Goal: Task Accomplishment & Management: Use online tool/utility

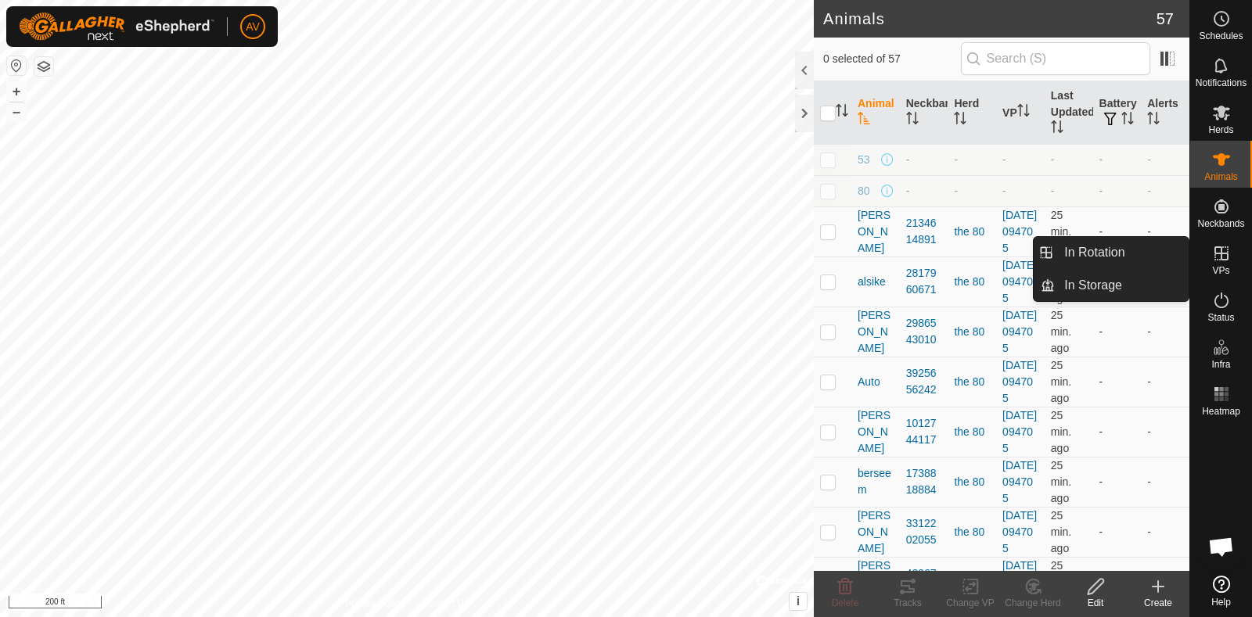
click at [1214, 254] on icon at bounding box center [1221, 253] width 14 height 14
click at [1165, 260] on link "In Rotation" at bounding box center [1121, 252] width 134 height 31
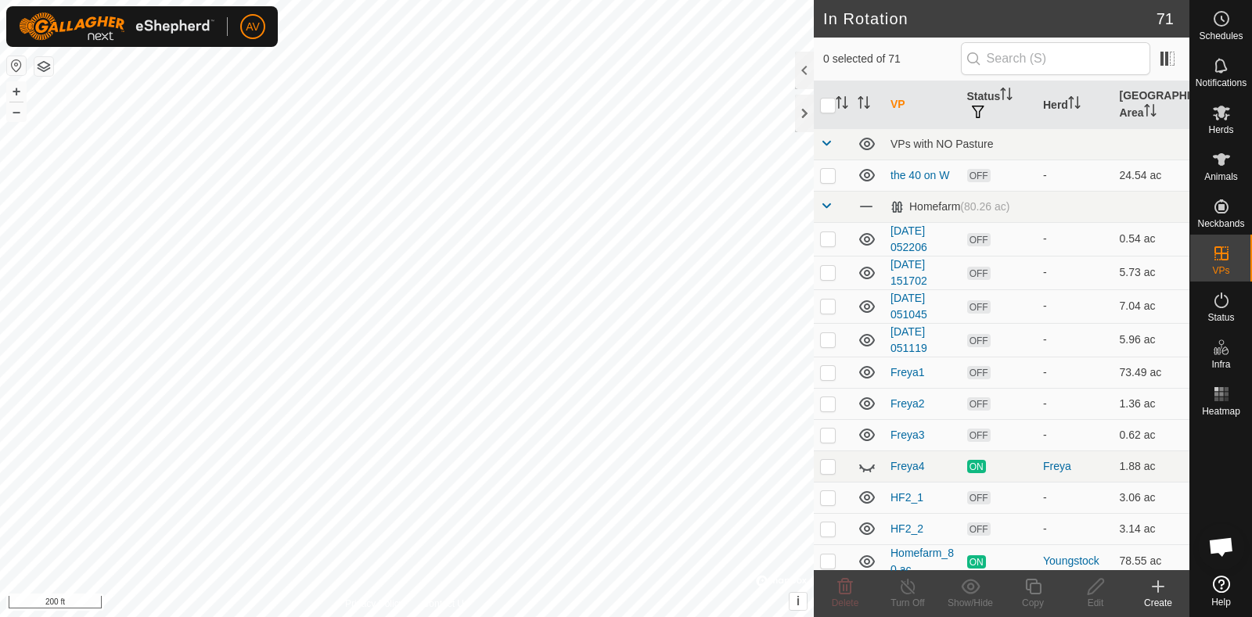
click at [1162, 602] on div "Create" at bounding box center [1157, 603] width 63 height 14
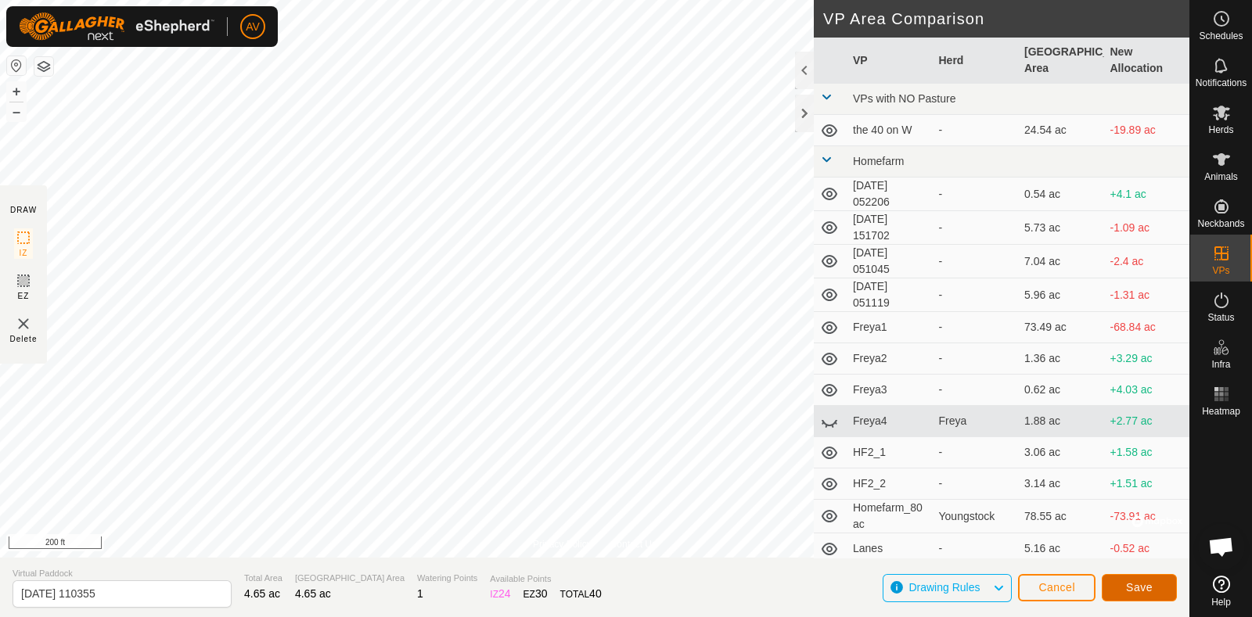
click at [1137, 576] on button "Save" at bounding box center [1138, 587] width 75 height 27
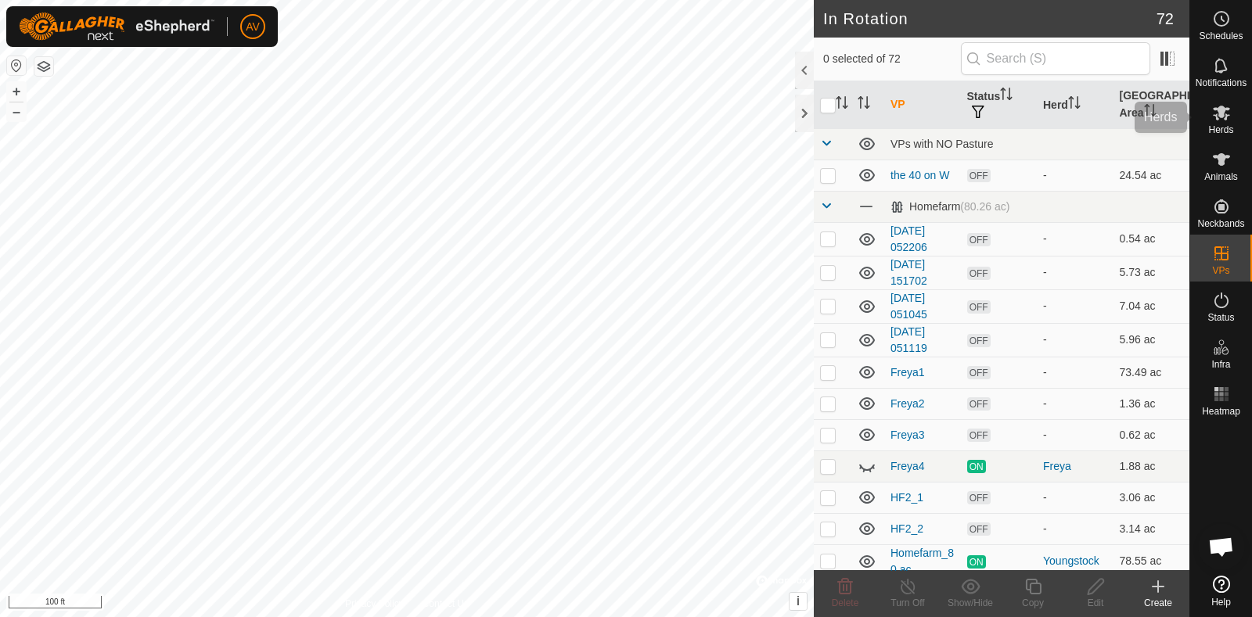
click at [1237, 124] on div "Herds" at bounding box center [1221, 117] width 62 height 47
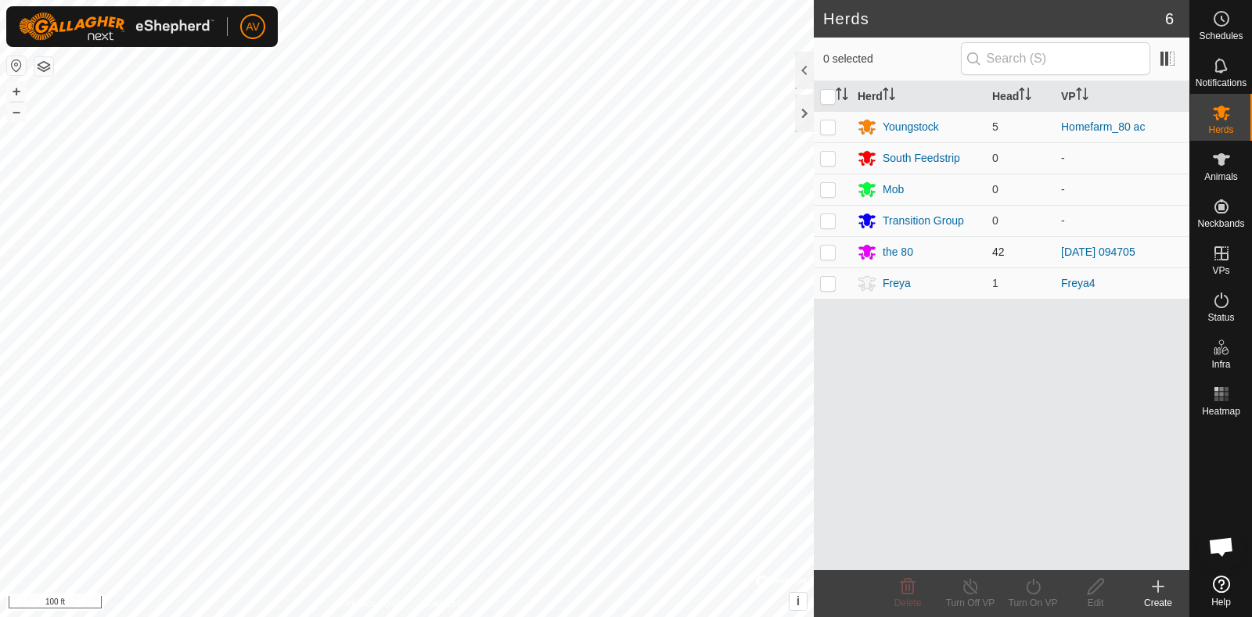
click at [836, 249] on td at bounding box center [833, 251] width 38 height 31
checkbox input "true"
click at [1044, 588] on turn-on-svg-icon at bounding box center [1032, 586] width 63 height 19
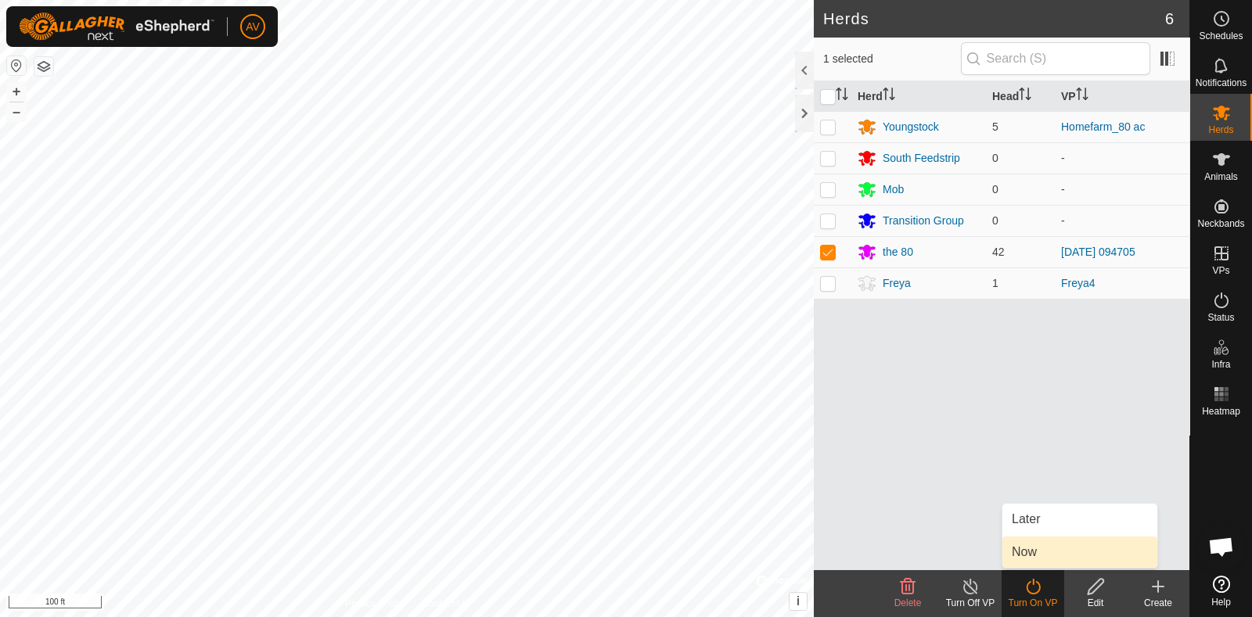
click at [1044, 541] on link "Now" at bounding box center [1079, 552] width 155 height 31
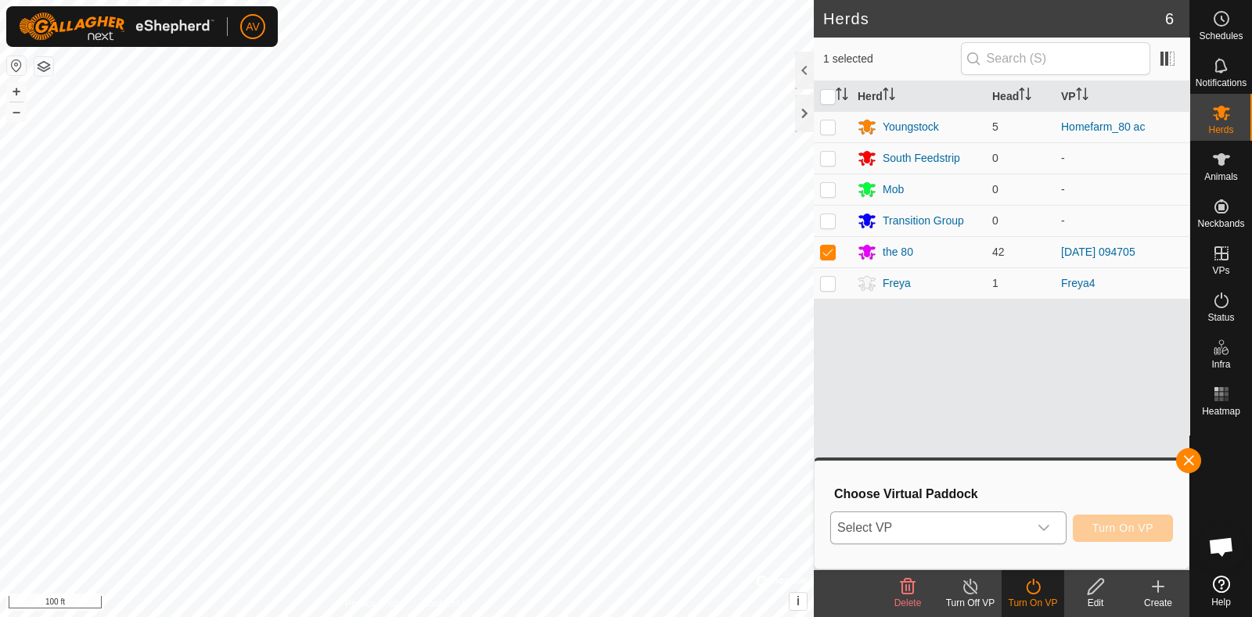
click at [1047, 532] on icon "dropdown trigger" at bounding box center [1043, 528] width 13 height 13
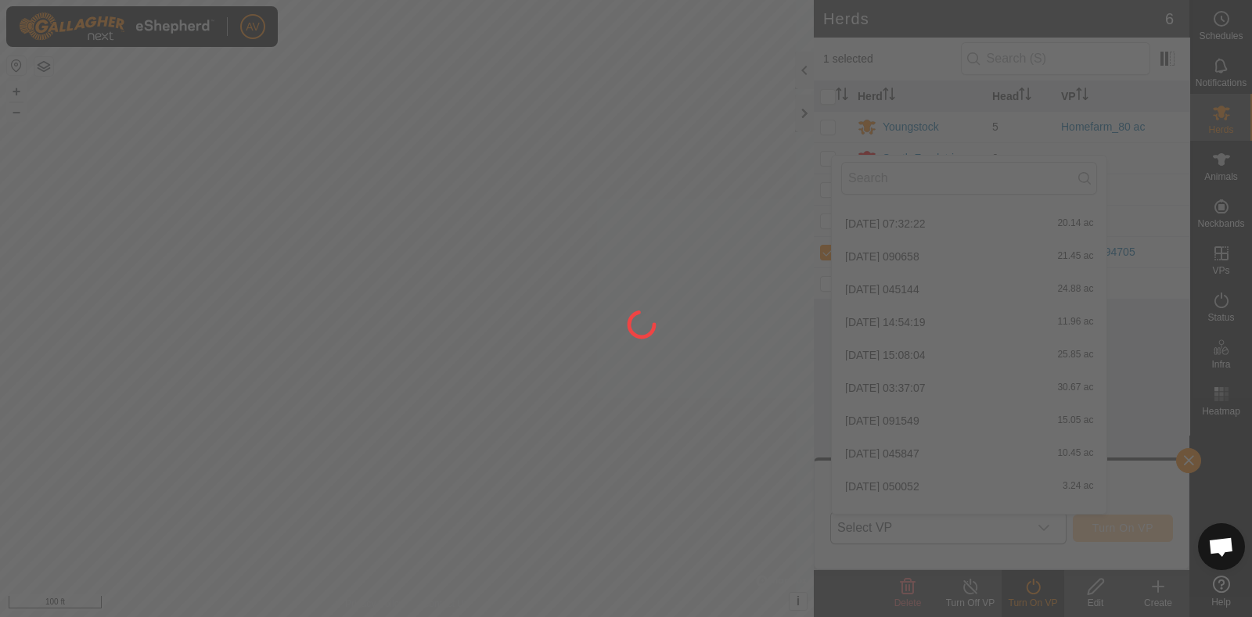
scroll to position [2157, 0]
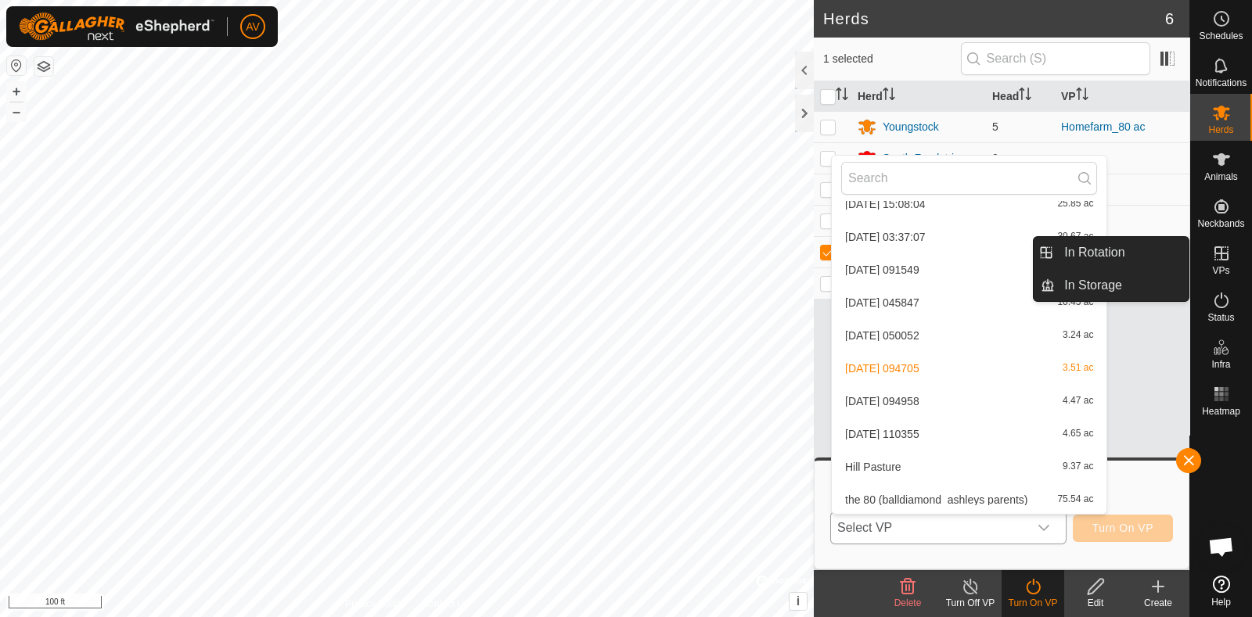
click at [1224, 279] on div "VPs" at bounding box center [1221, 258] width 62 height 47
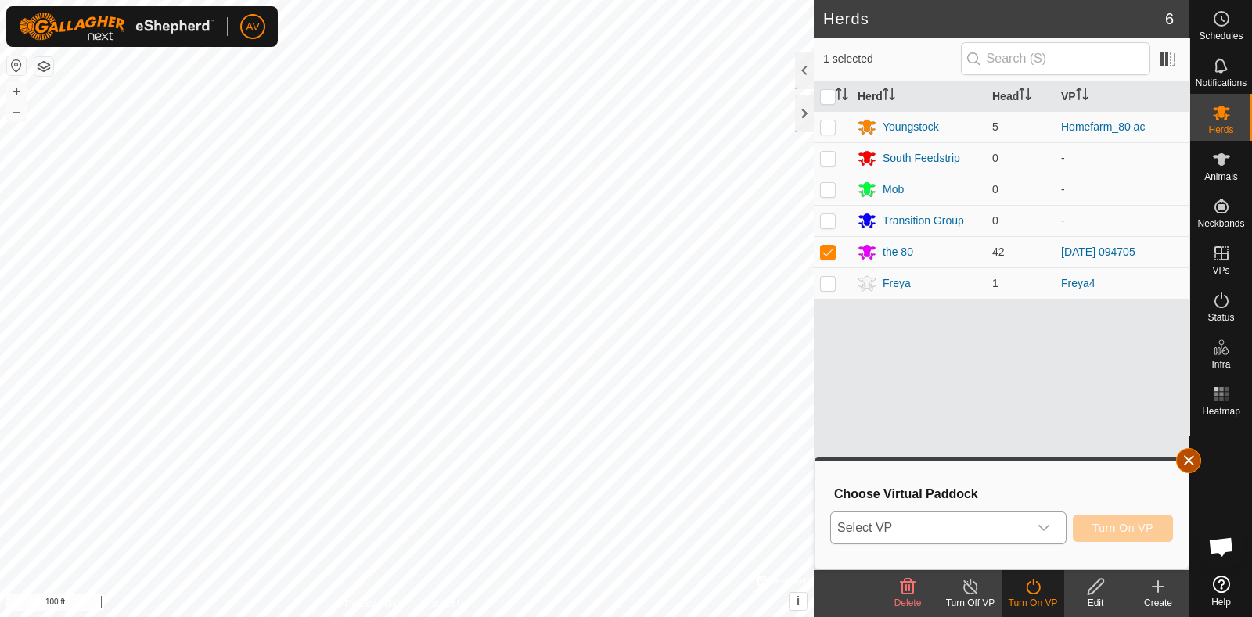
click at [1179, 464] on button "button" at bounding box center [1188, 460] width 25 height 25
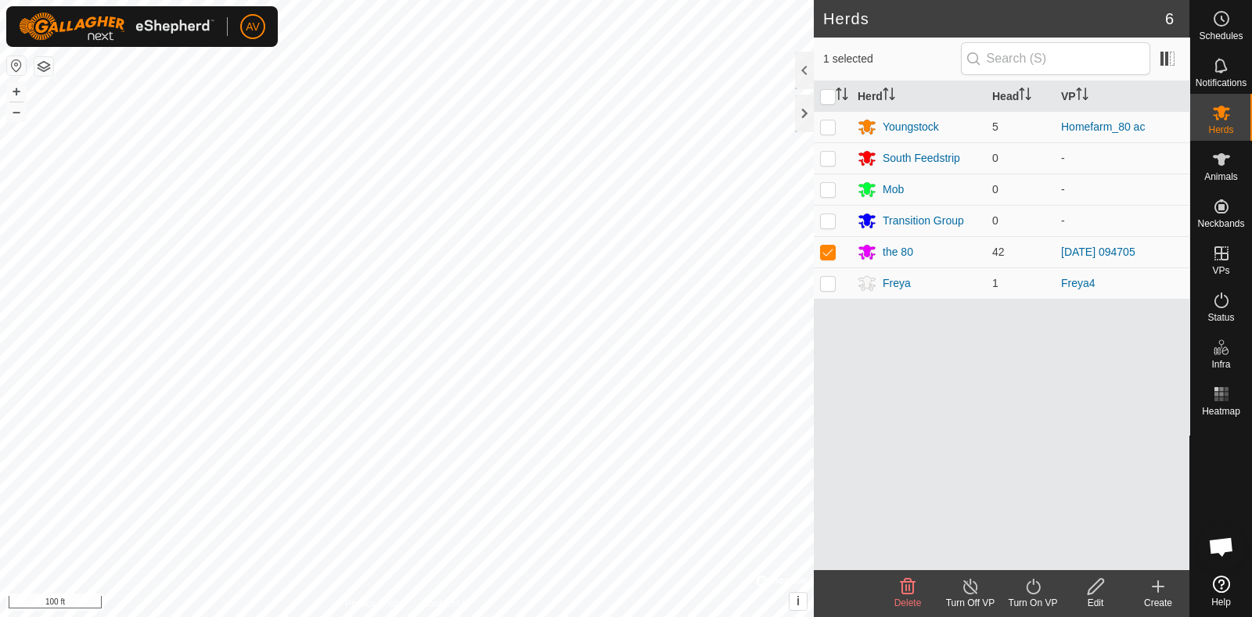
click at [1154, 587] on icon at bounding box center [1157, 587] width 11 height 0
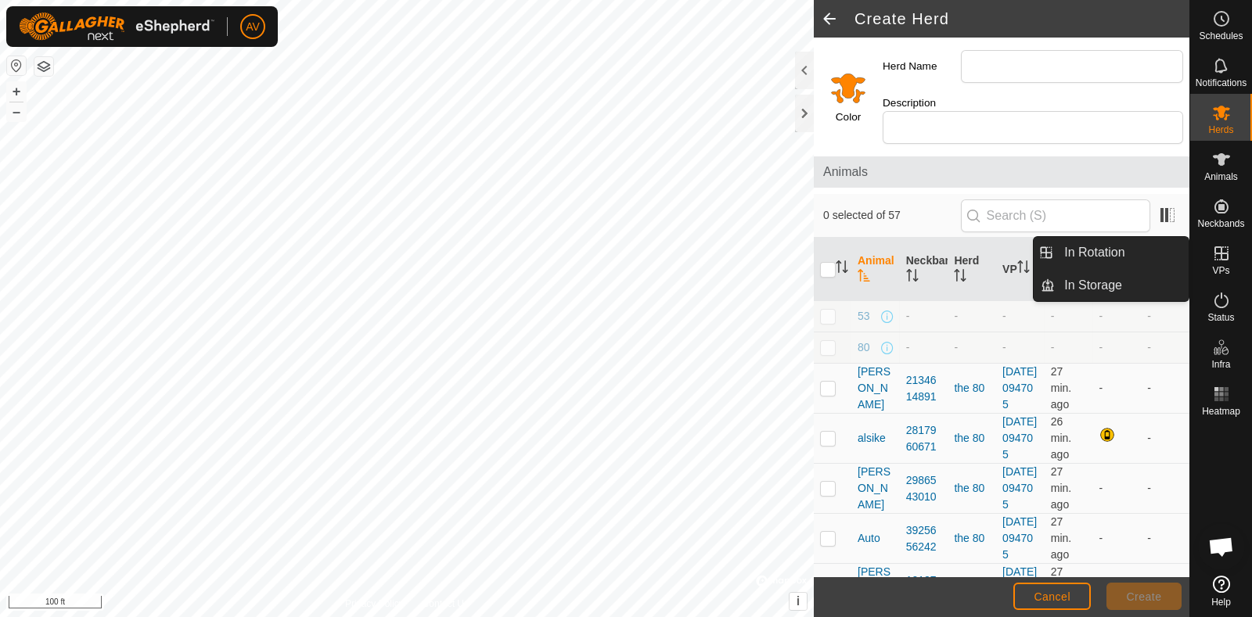
click at [1220, 268] on span "VPs" at bounding box center [1220, 270] width 17 height 9
click at [1120, 250] on link "In Rotation" at bounding box center [1121, 252] width 134 height 31
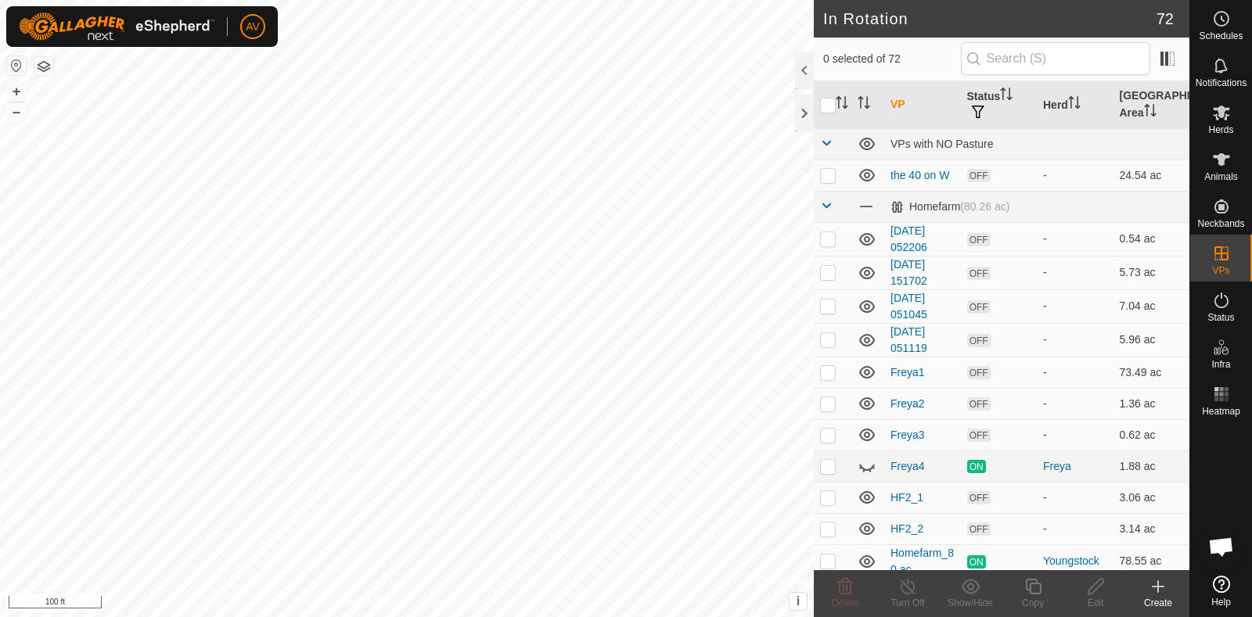
click at [1162, 596] on div "Create" at bounding box center [1157, 603] width 63 height 14
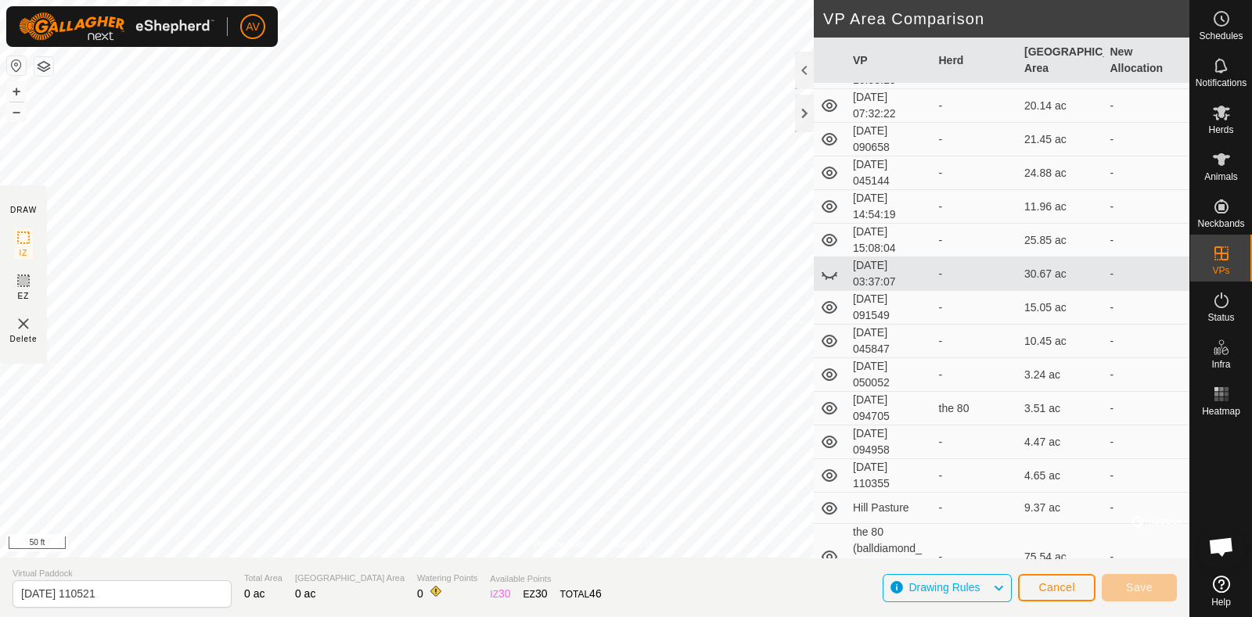
scroll to position [2124, 0]
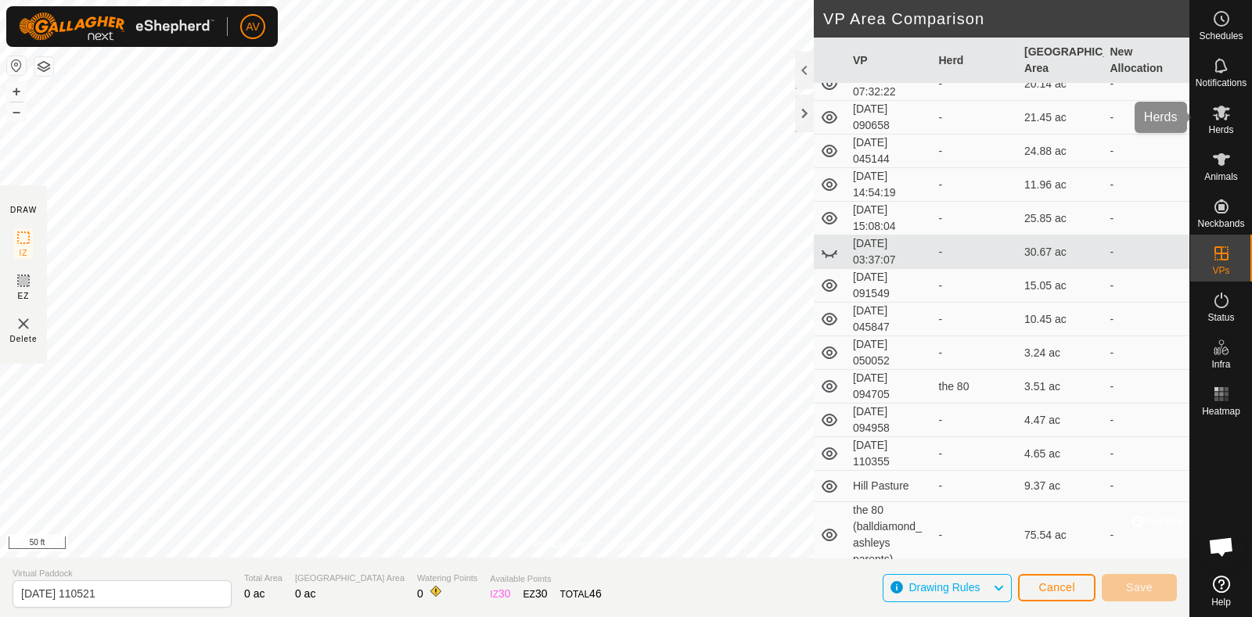
click at [1203, 114] on div "Herds" at bounding box center [1221, 117] width 62 height 47
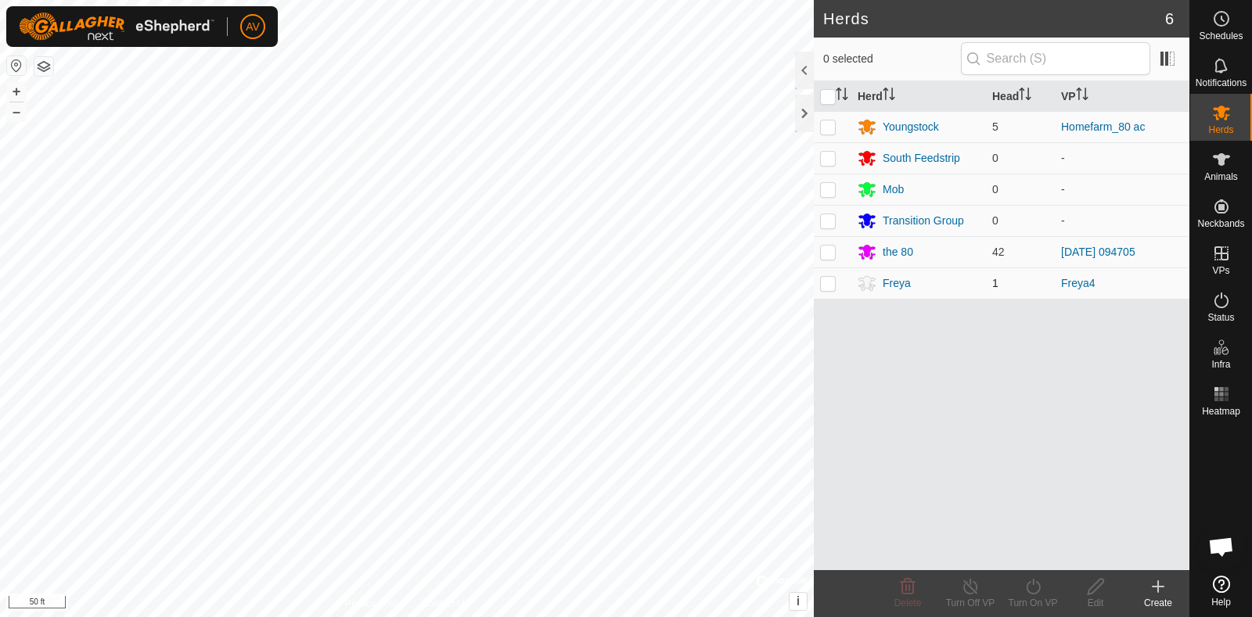
drag, startPoint x: 824, startPoint y: 246, endPoint x: 837, endPoint y: 271, distance: 28.3
click at [823, 247] on p-checkbox at bounding box center [828, 252] width 16 height 13
checkbox input "true"
click at [1033, 586] on icon at bounding box center [1033, 586] width 20 height 19
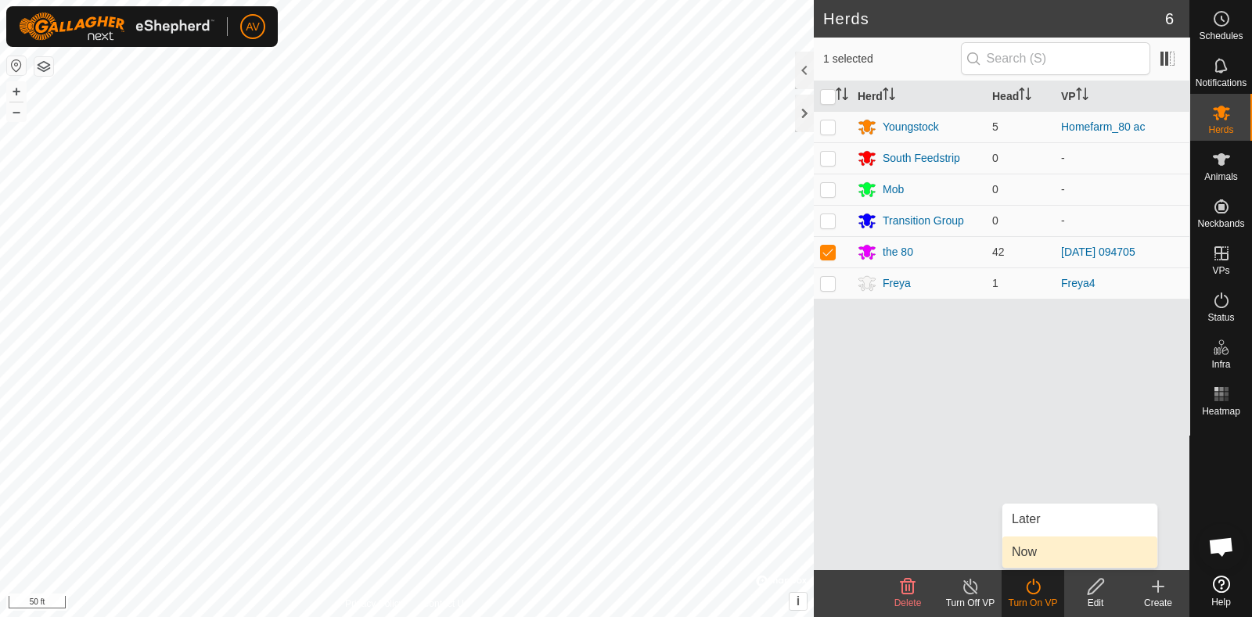
click at [1037, 562] on link "Now" at bounding box center [1079, 552] width 155 height 31
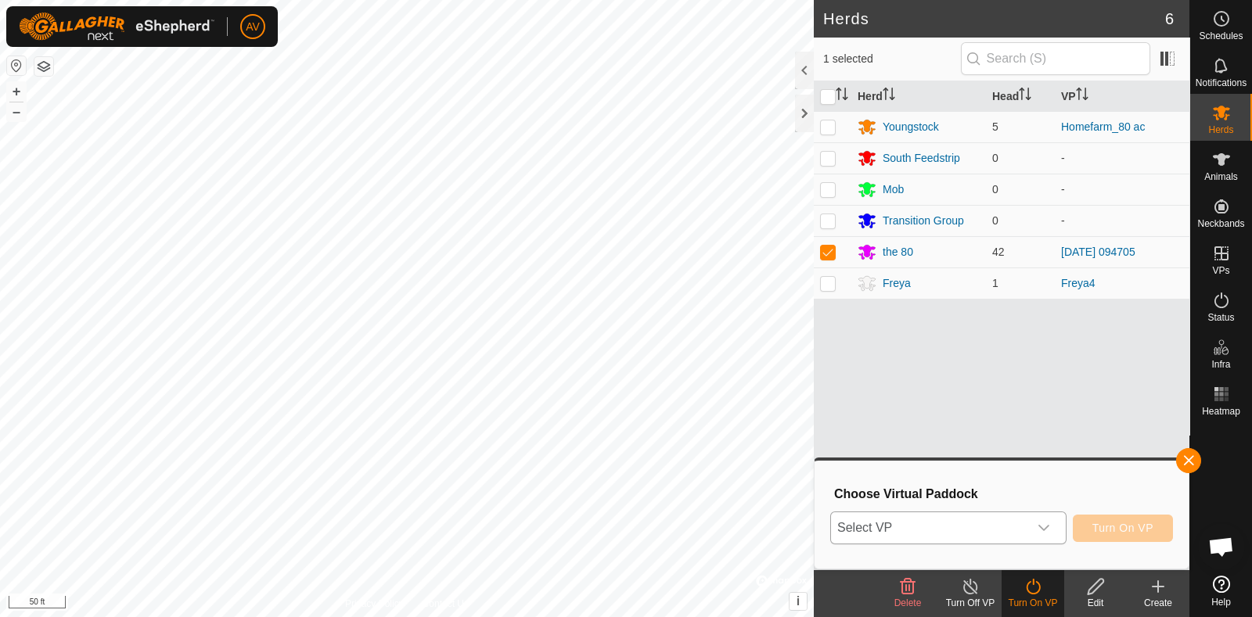
click at [1041, 530] on icon "dropdown trigger" at bounding box center [1043, 528] width 13 height 13
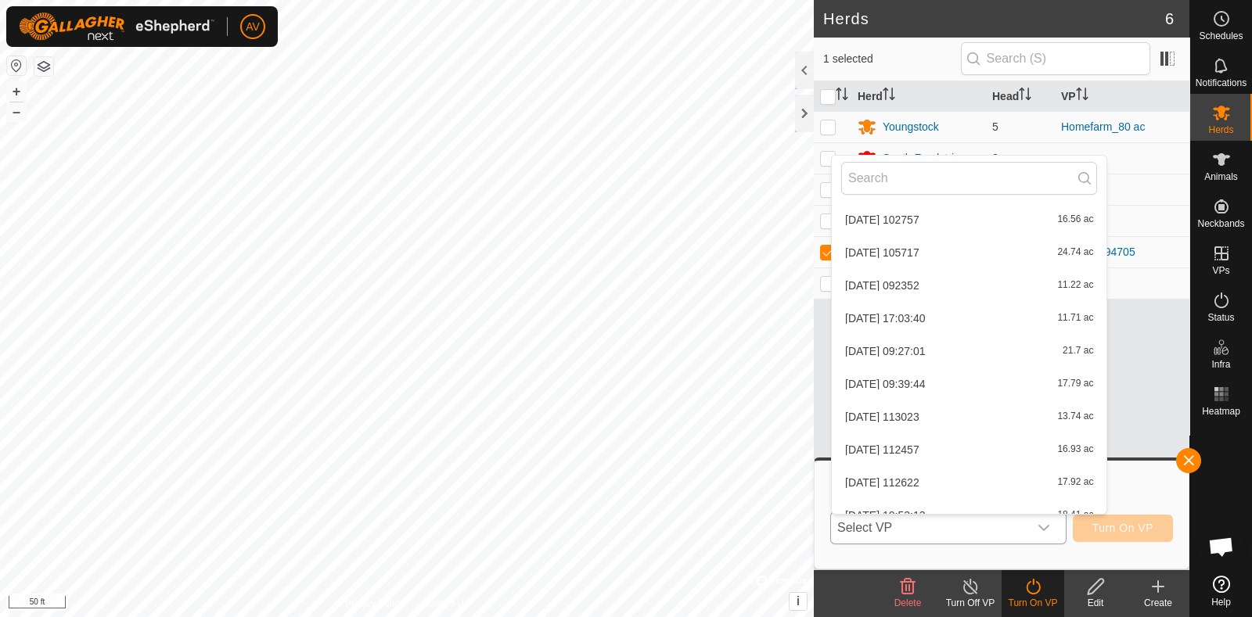
scroll to position [2157, 0]
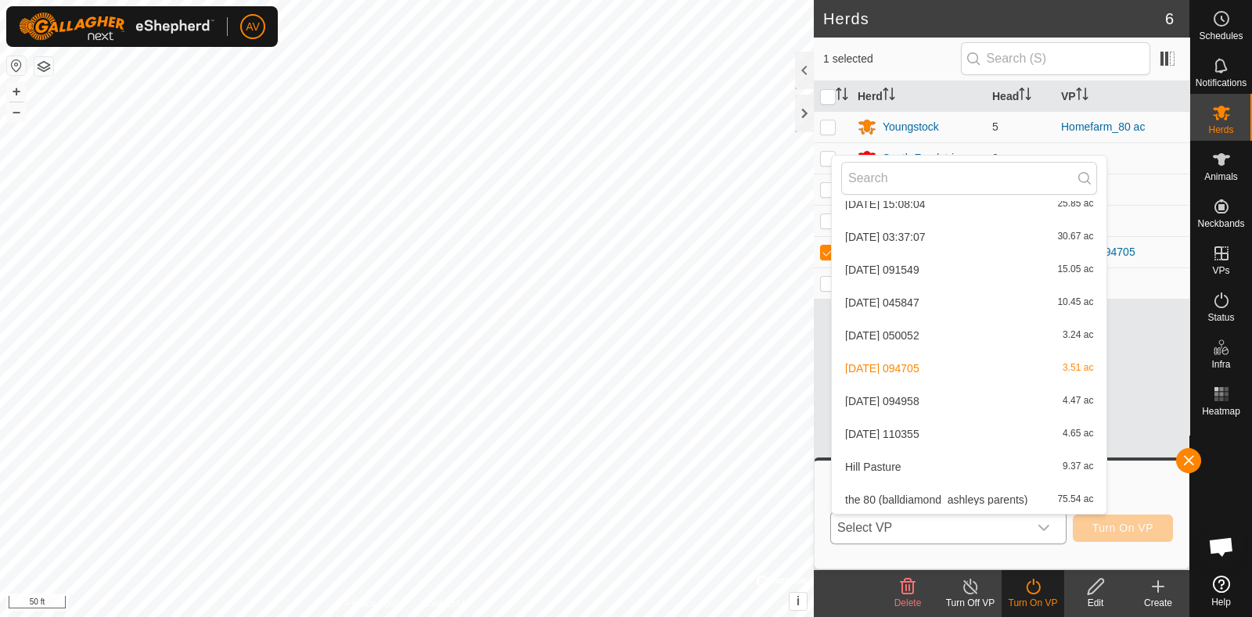
click at [955, 433] on li "[DATE] 110355 4.65 ac" at bounding box center [968, 433] width 275 height 31
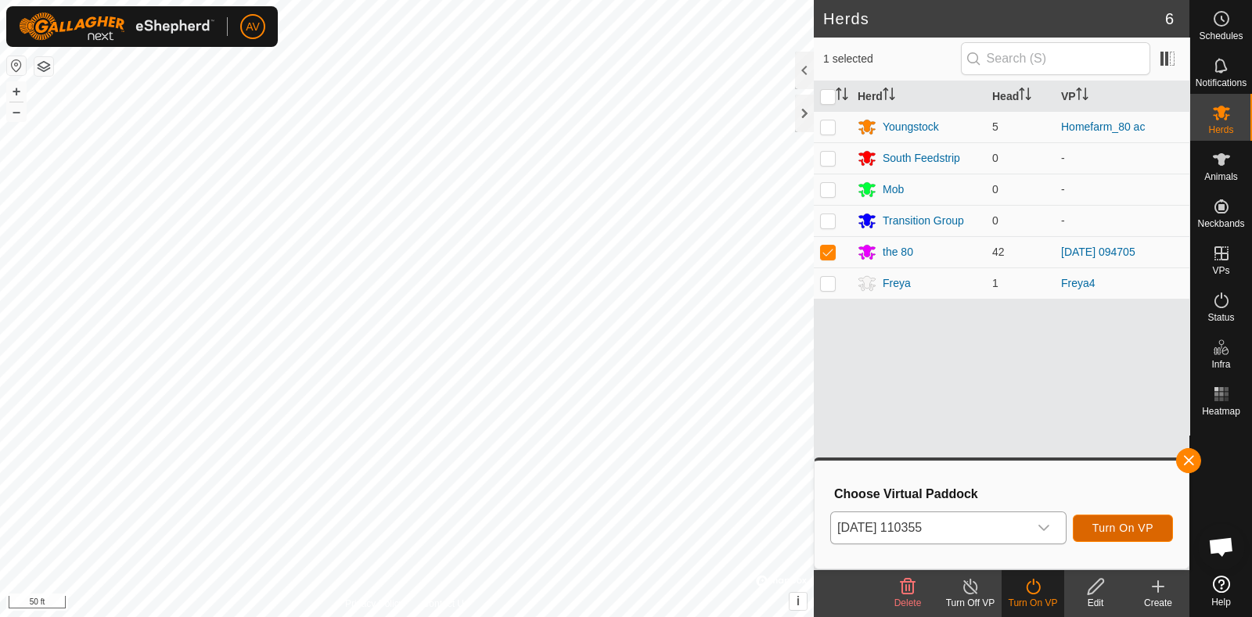
click at [1103, 527] on span "Turn On VP" at bounding box center [1122, 528] width 61 height 13
